Goal: Task Accomplishment & Management: Complete application form

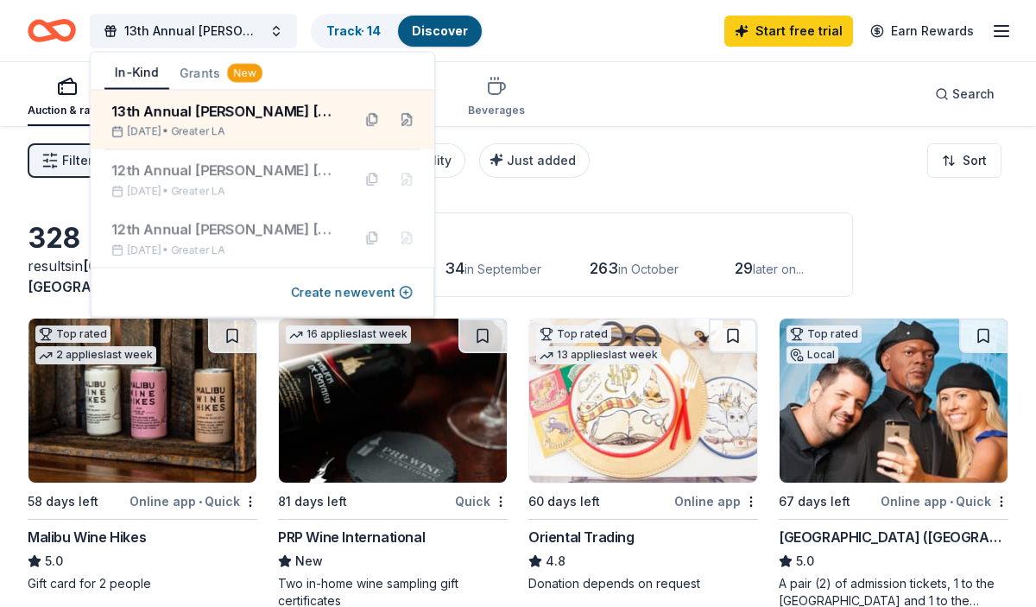
click at [66, 22] on icon "Home" at bounding box center [60, 30] width 27 height 17
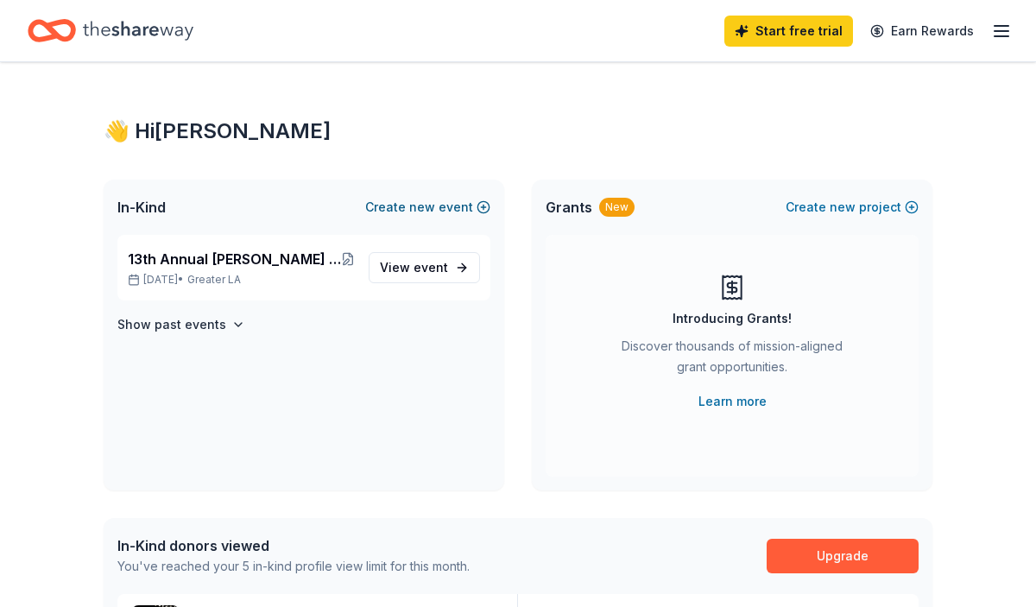
click at [473, 208] on button "Create new event" at bounding box center [427, 207] width 125 height 21
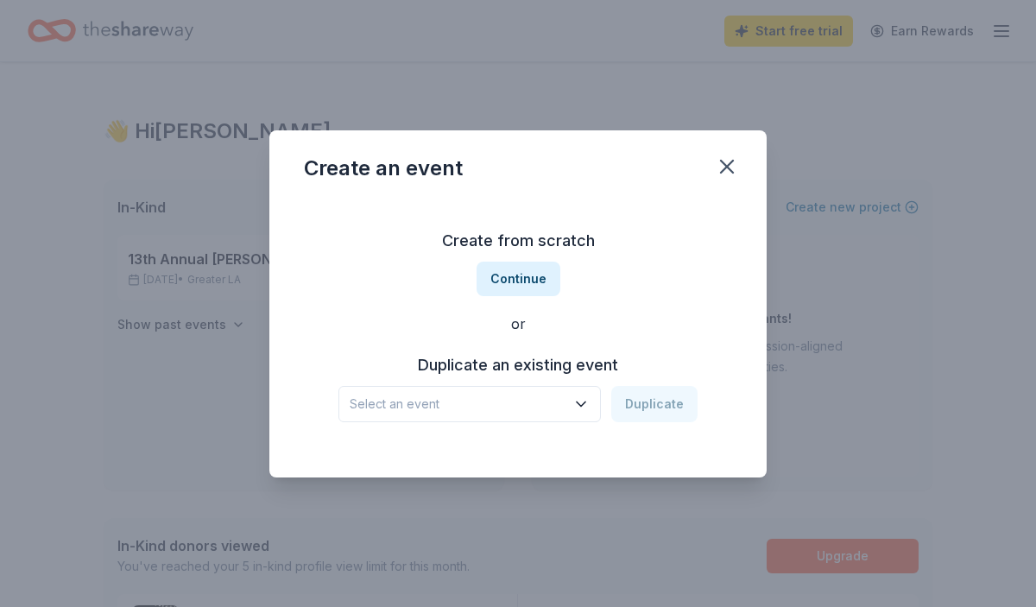
click at [566, 399] on span "Select an event" at bounding box center [458, 404] width 216 height 21
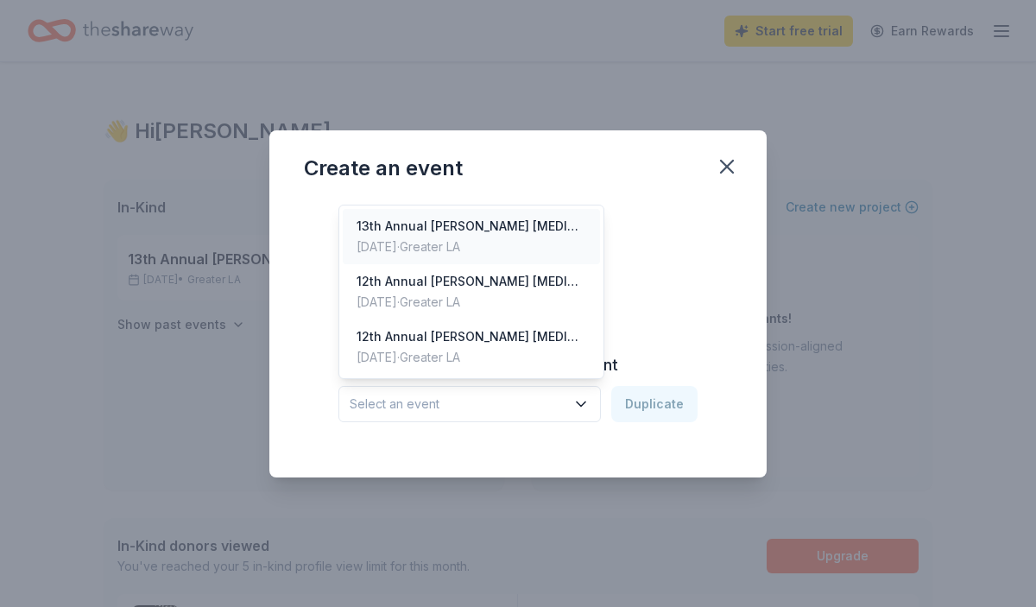
click at [534, 255] on div "[DATE] · Greater LA" at bounding box center [472, 247] width 230 height 21
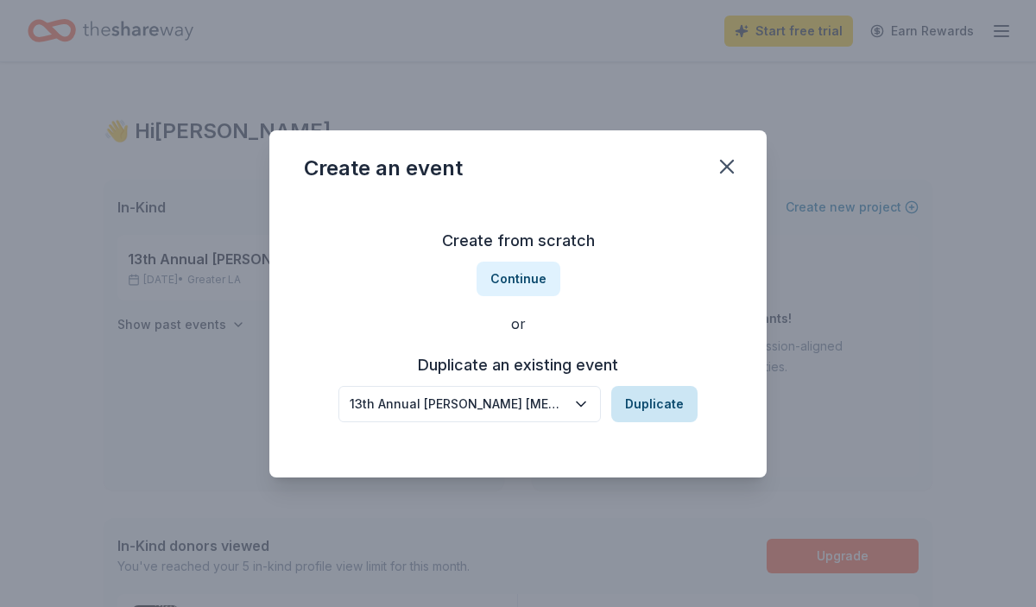
click at [656, 405] on button "Duplicate" at bounding box center [654, 404] width 86 height 36
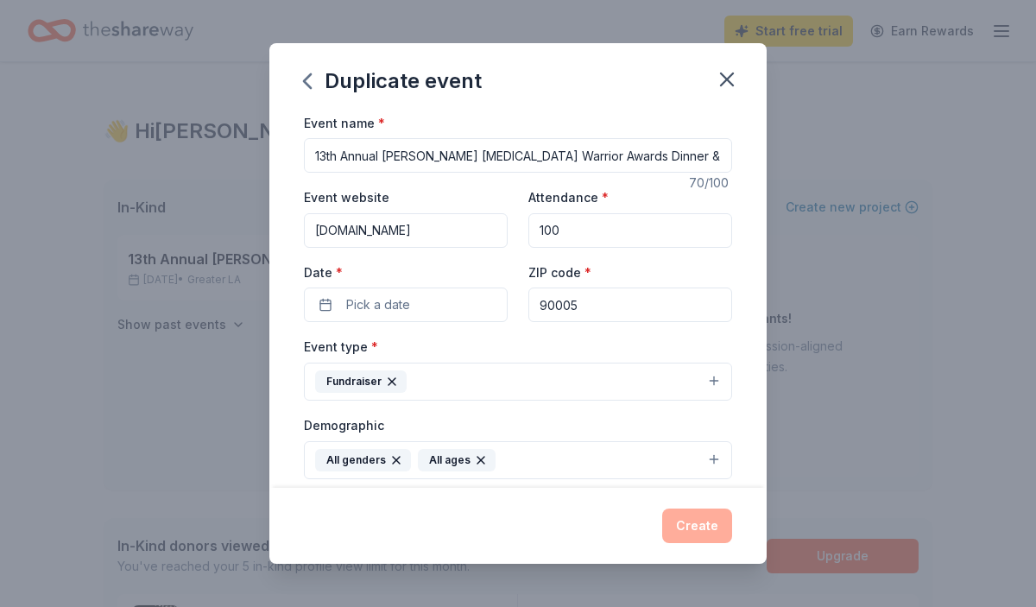
scroll to position [0, 9]
drag, startPoint x: 314, startPoint y: 155, endPoint x: 769, endPoint y: 174, distance: 455.4
click at [769, 174] on div "Duplicate event Event name * 13th Annual [PERSON_NAME] [MEDICAL_DATA] Warrior A…" at bounding box center [518, 303] width 1036 height 607
click at [477, 167] on input "Blue Warrior Celebration and Silent Auction" at bounding box center [518, 155] width 428 height 35
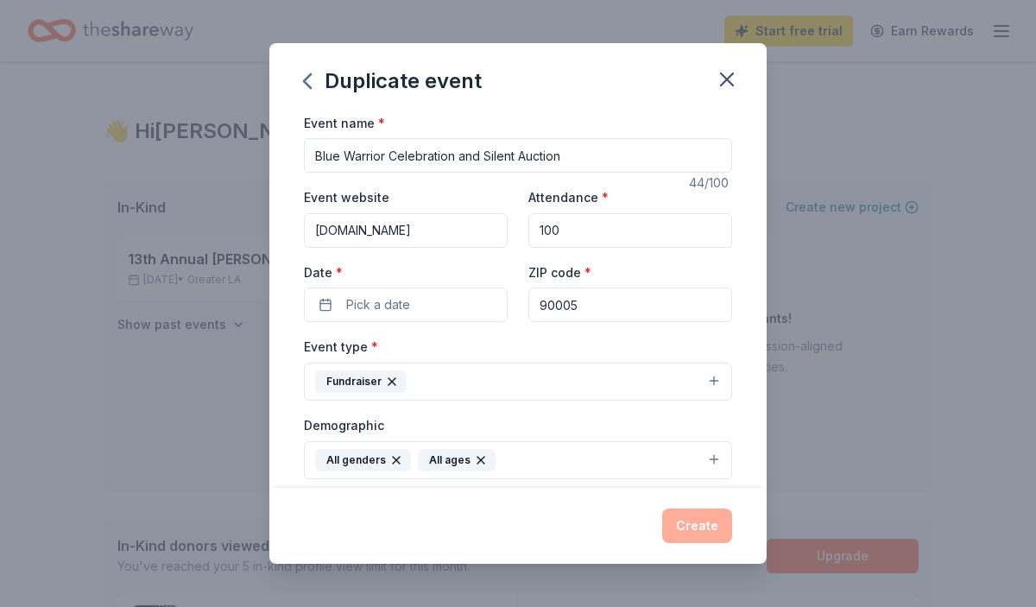
click at [477, 161] on input "Blue Warrior Celebration and Silent Auction" at bounding box center [518, 155] width 428 height 35
type input "Blue Warrior Celebration & Silent Auction"
click at [584, 310] on input "90005" at bounding box center [630, 305] width 204 height 35
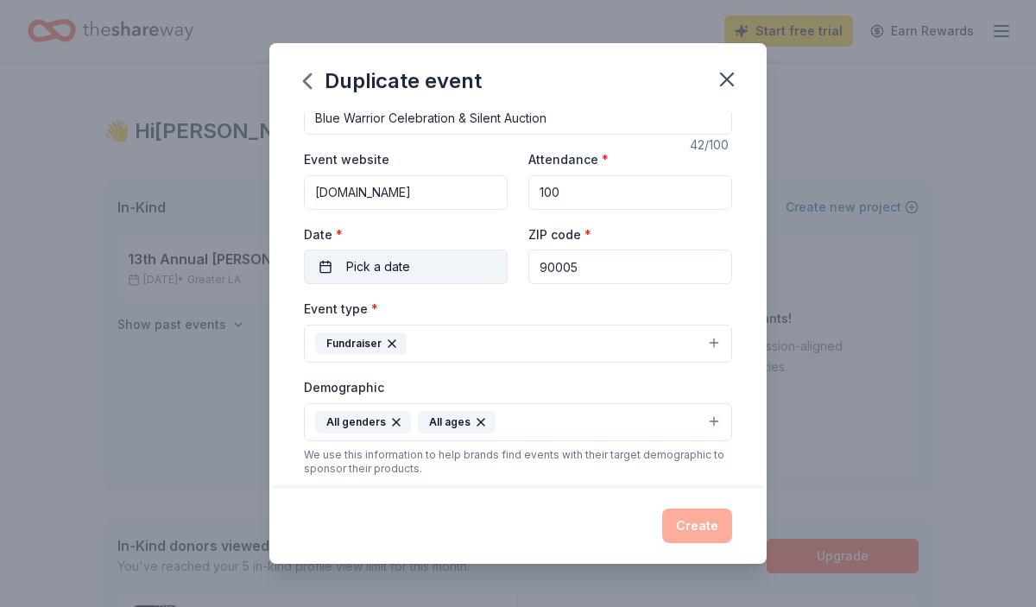
click at [427, 267] on button "Pick a date" at bounding box center [406, 267] width 204 height 35
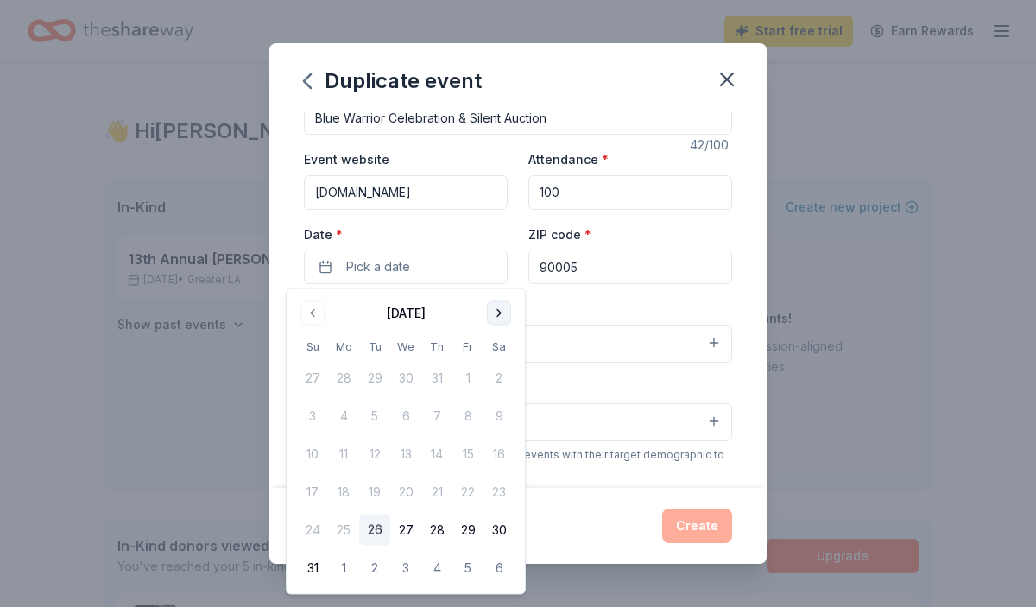
click at [509, 315] on button "Go to next month" at bounding box center [499, 313] width 24 height 24
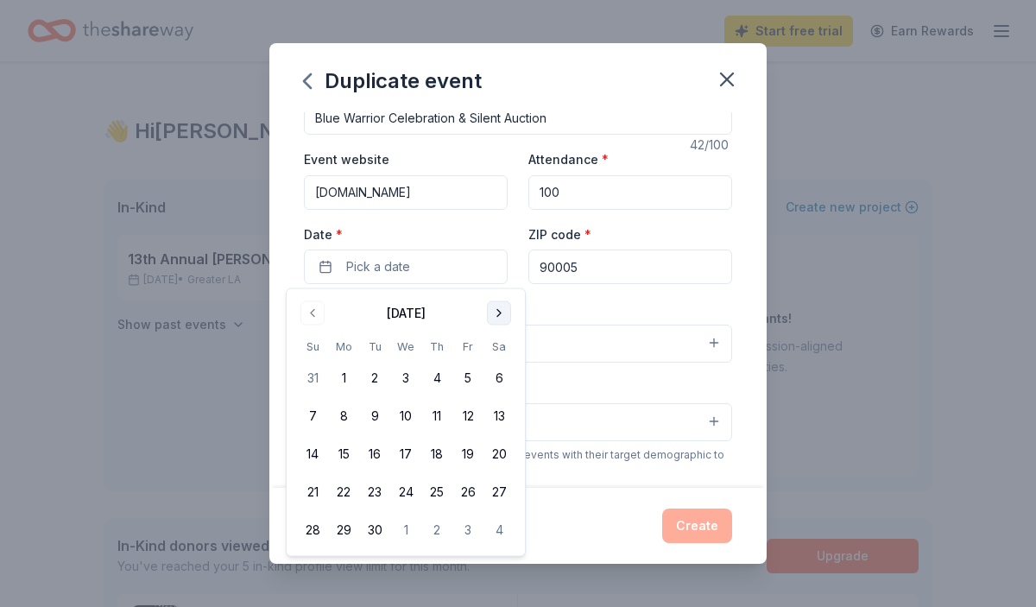
click at [509, 316] on button "Go to next month" at bounding box center [499, 313] width 24 height 24
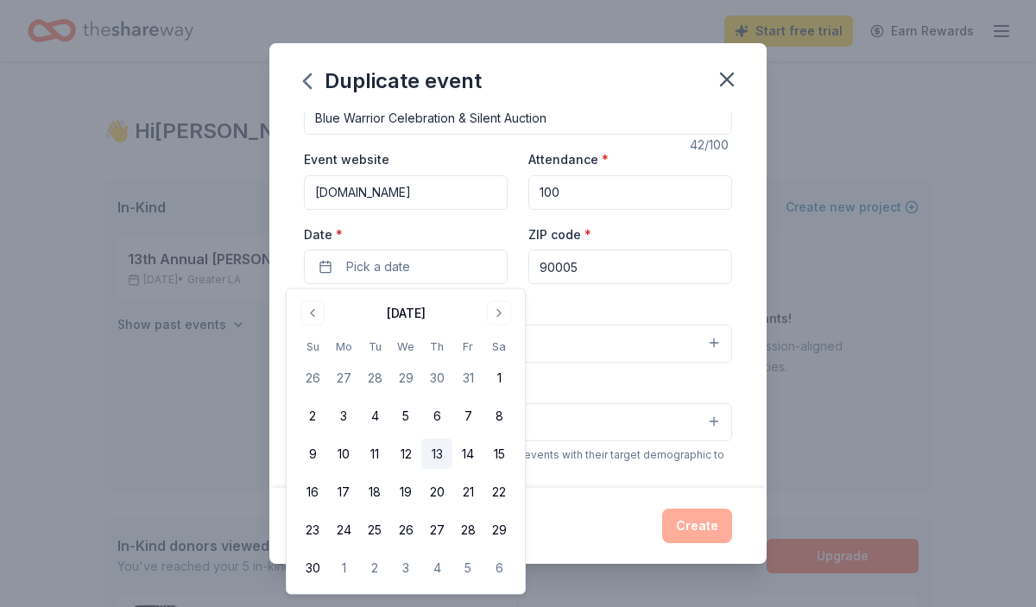
click at [441, 446] on button "13" at bounding box center [436, 454] width 31 height 31
click at [566, 311] on div "Event type * Fundraiser" at bounding box center [518, 330] width 428 height 65
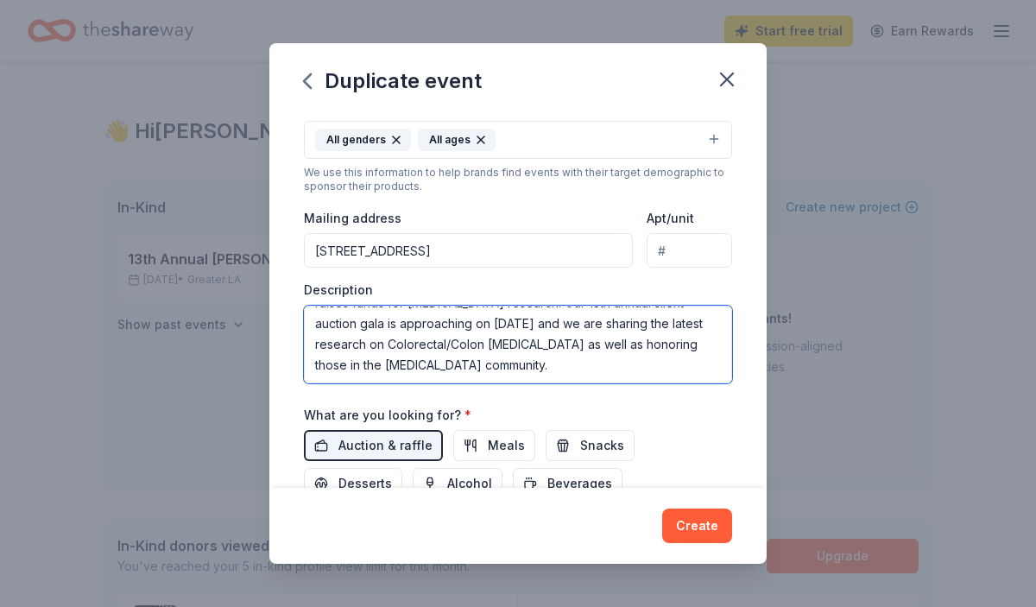
scroll to position [0, 0]
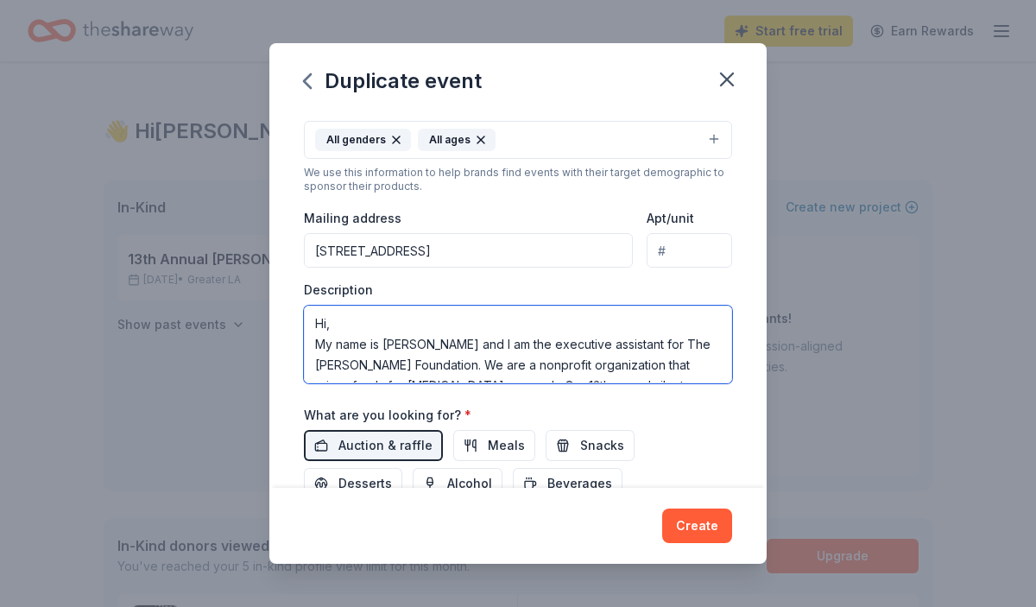
drag, startPoint x: 557, startPoint y: 369, endPoint x: 311, endPoint y: 289, distance: 258.6
click at [311, 289] on div "Description Hi, My name is [PERSON_NAME] and I am the executive assistant for T…" at bounding box center [518, 332] width 428 height 102
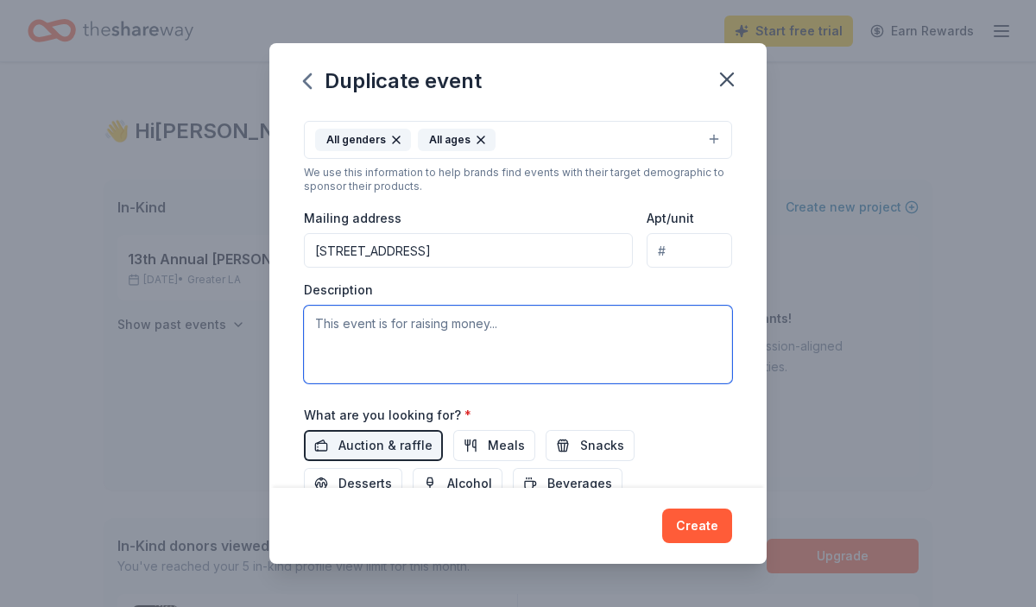
paste textarea "Our 2025 Blue Warrior Celebration event is our foundation's largest fundraising…"
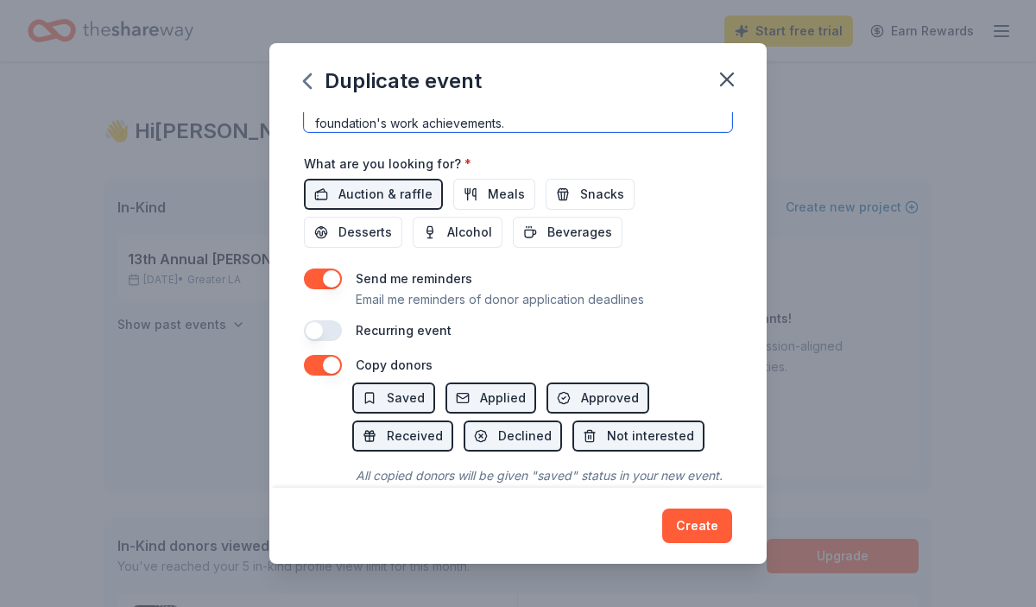
scroll to position [622, 0]
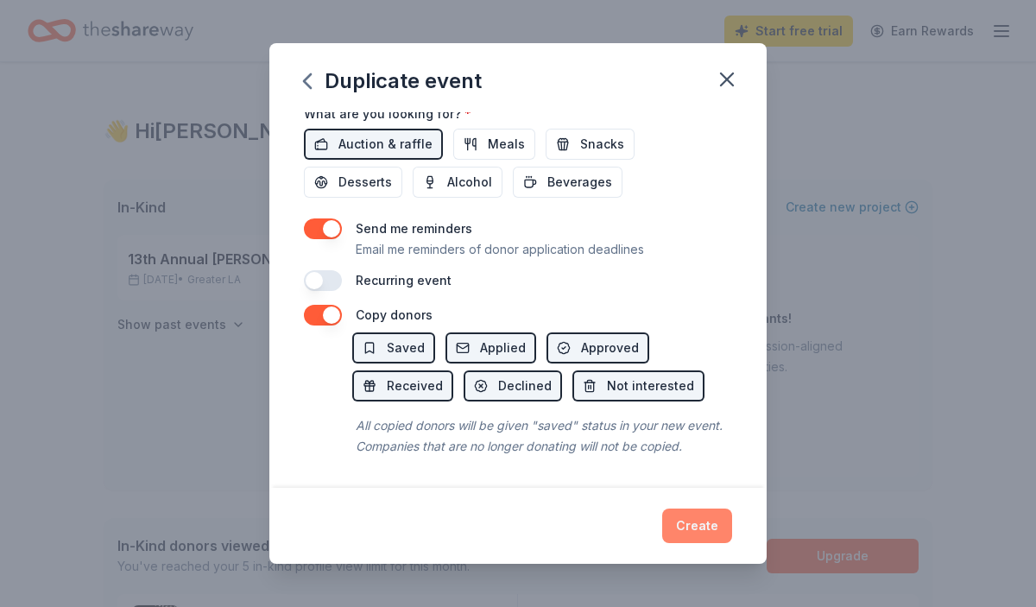
type textarea "Our 2025 Blue Warrior Celebration event is our foundation's largest fundraising…"
click at [702, 526] on button "Create" at bounding box center [697, 526] width 70 height 35
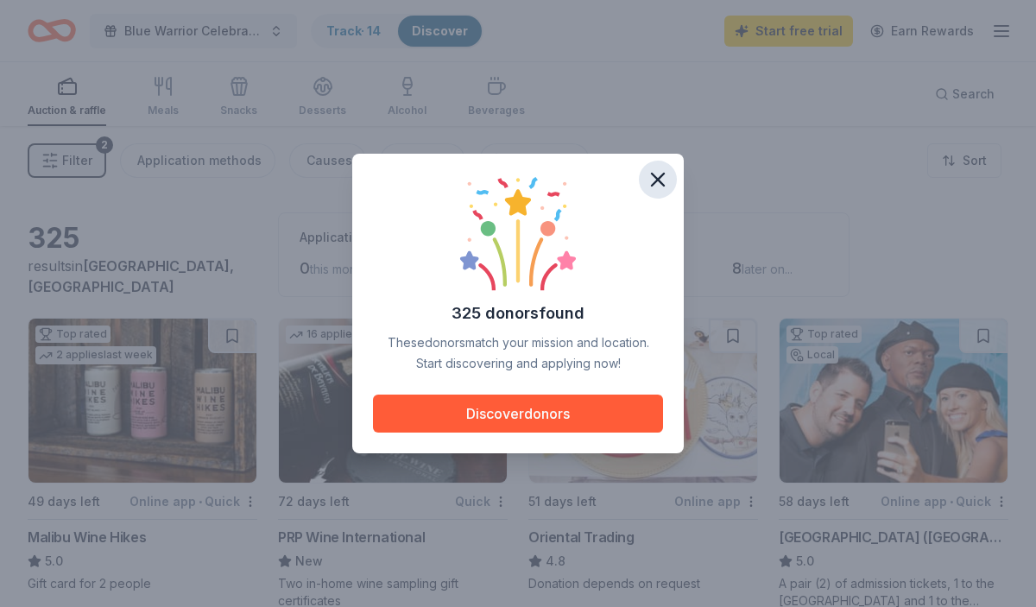
click at [654, 179] on icon "button" at bounding box center [658, 180] width 24 height 24
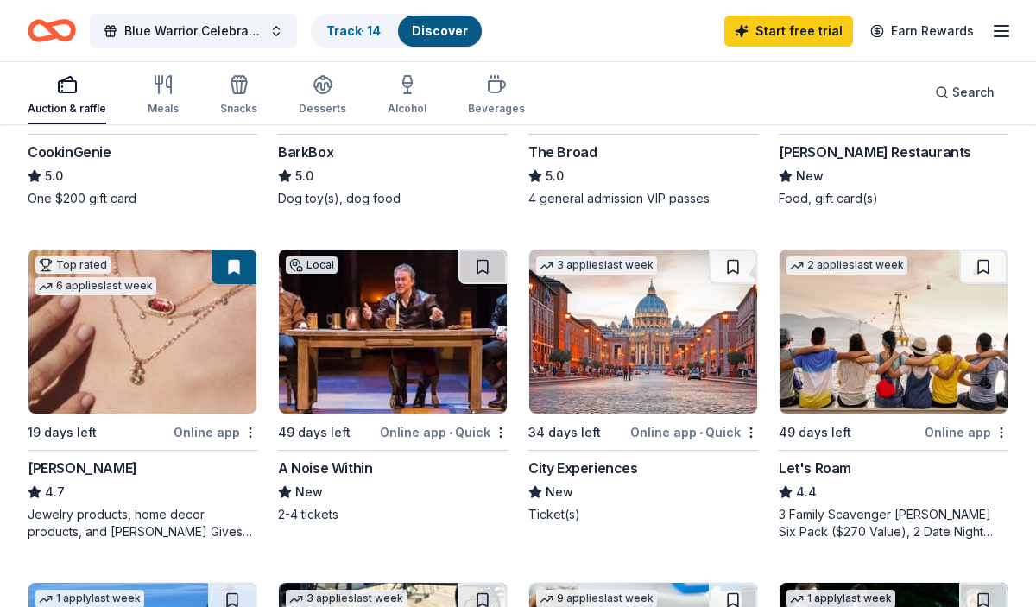
scroll to position [719, 0]
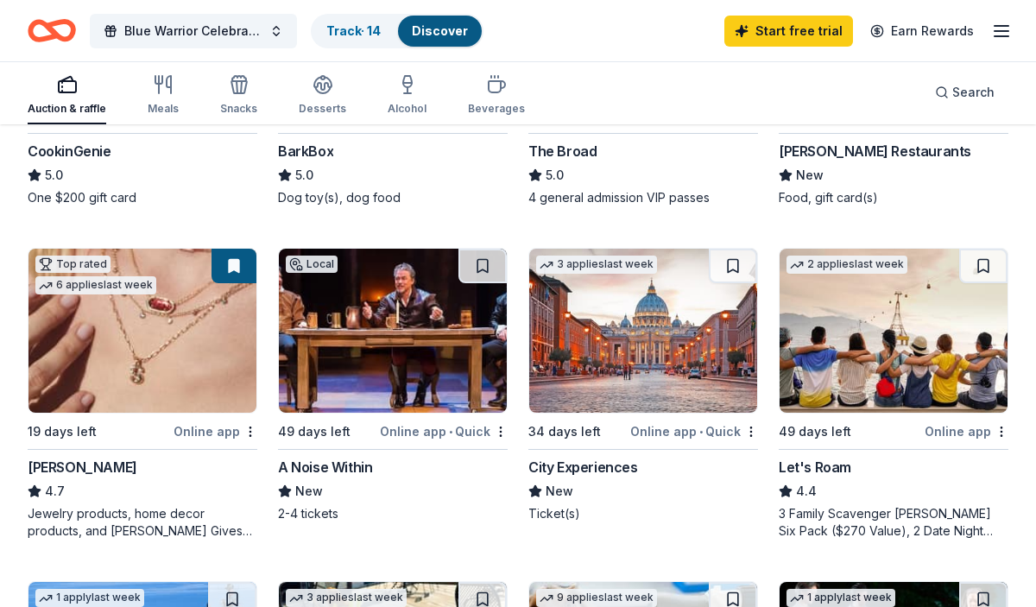
click at [205, 360] on img at bounding box center [142, 331] width 228 height 164
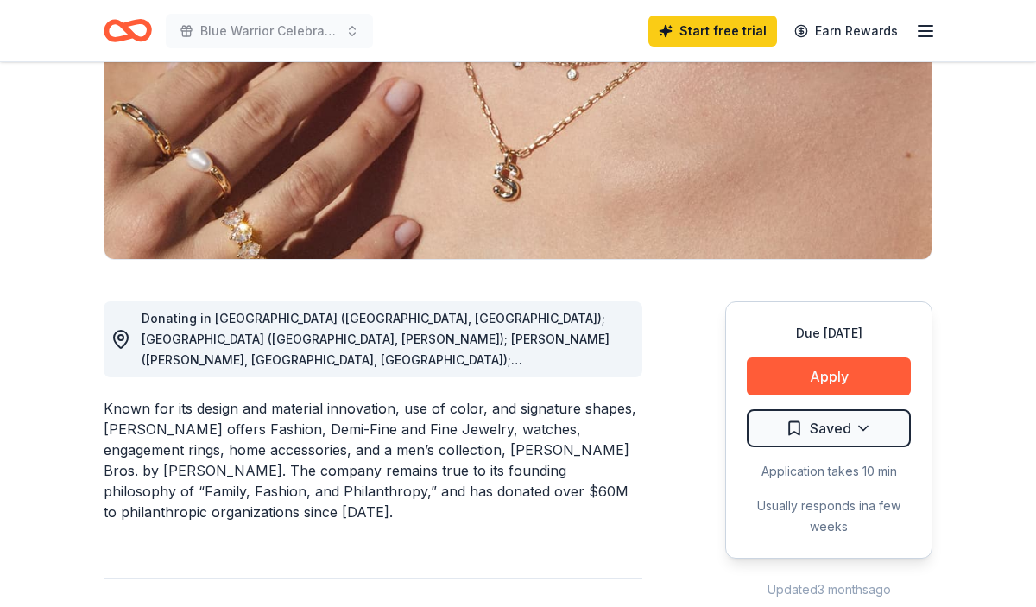
scroll to position [295, 0]
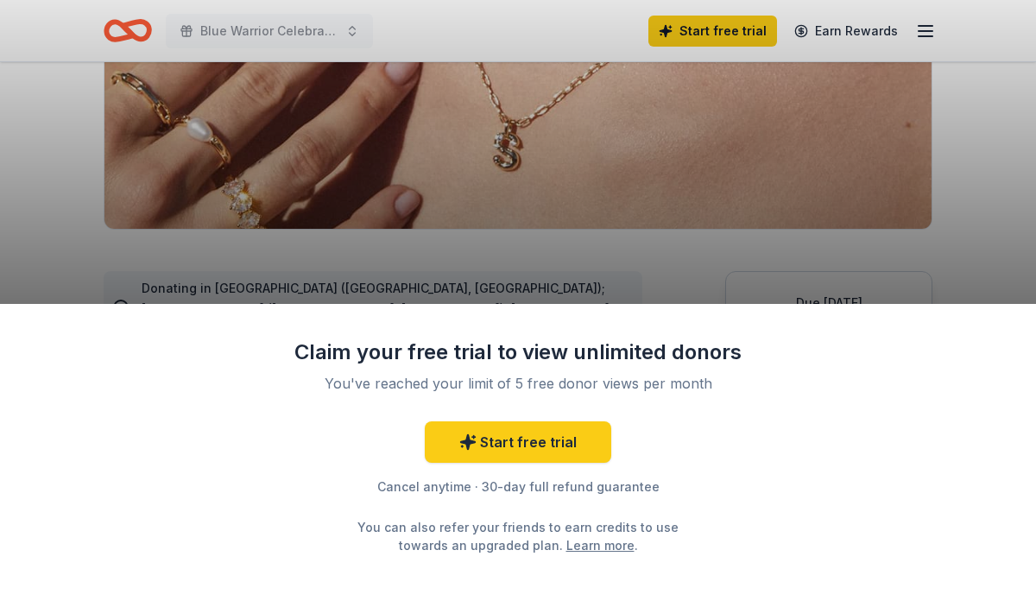
click at [678, 289] on div "Claim your free trial to view unlimited donors You've reached your limit of 5 f…" at bounding box center [518, 303] width 1036 height 607
